Goal: Navigation & Orientation: Find specific page/section

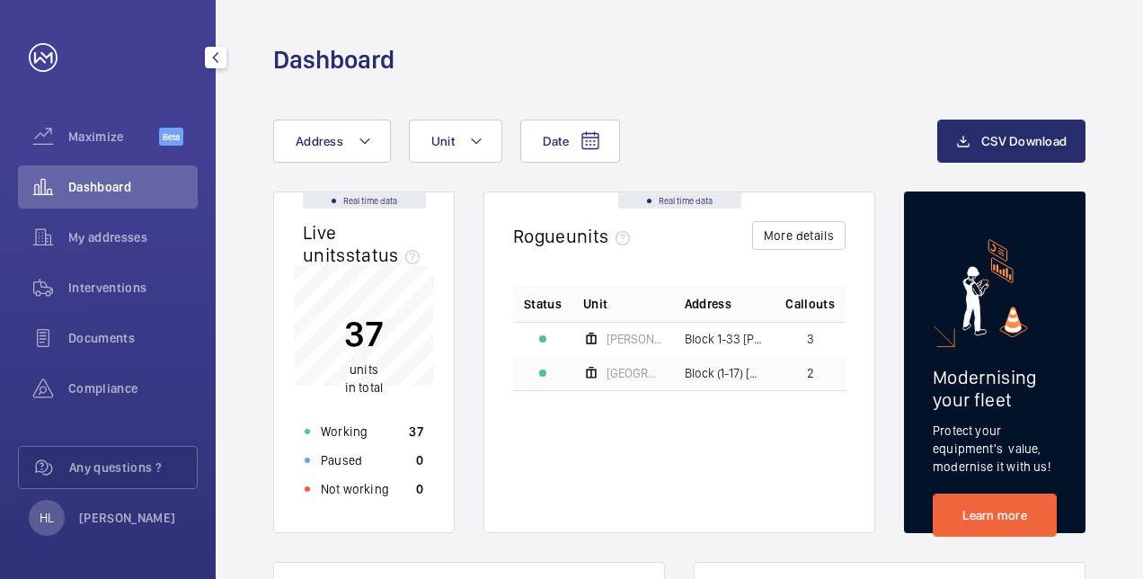
click at [132, 365] on div "Documents" at bounding box center [108, 341] width 180 height 50
click at [101, 392] on span "Compliance" at bounding box center [132, 388] width 129 height 18
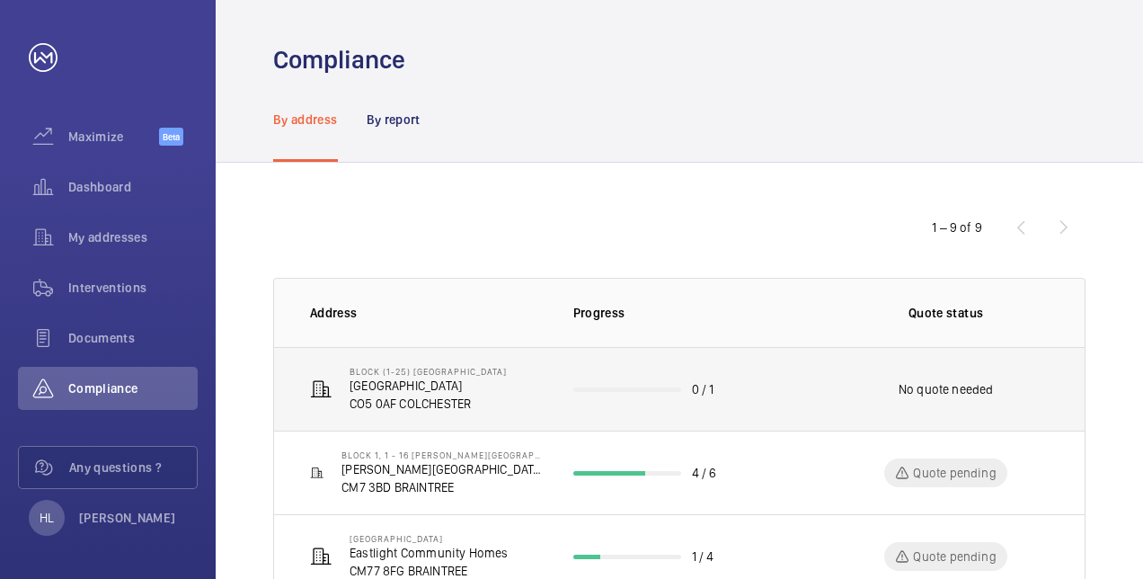
click at [429, 368] on p "Block (1-25) [GEOGRAPHIC_DATA]" at bounding box center [428, 371] width 157 height 11
